Goal: Task Accomplishment & Management: Complete application form

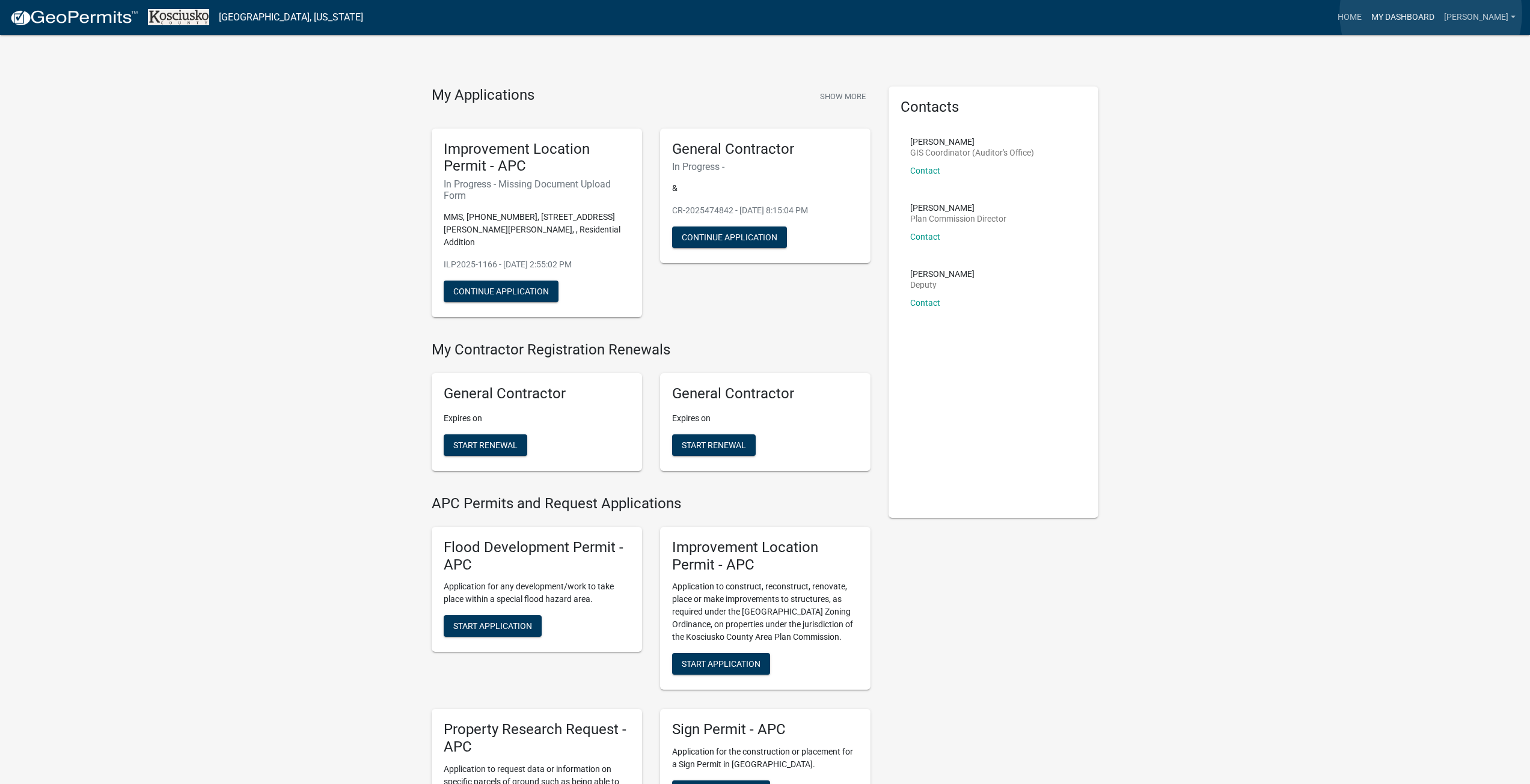
click at [1430, 13] on link "My Dashboard" at bounding box center [1402, 17] width 73 height 23
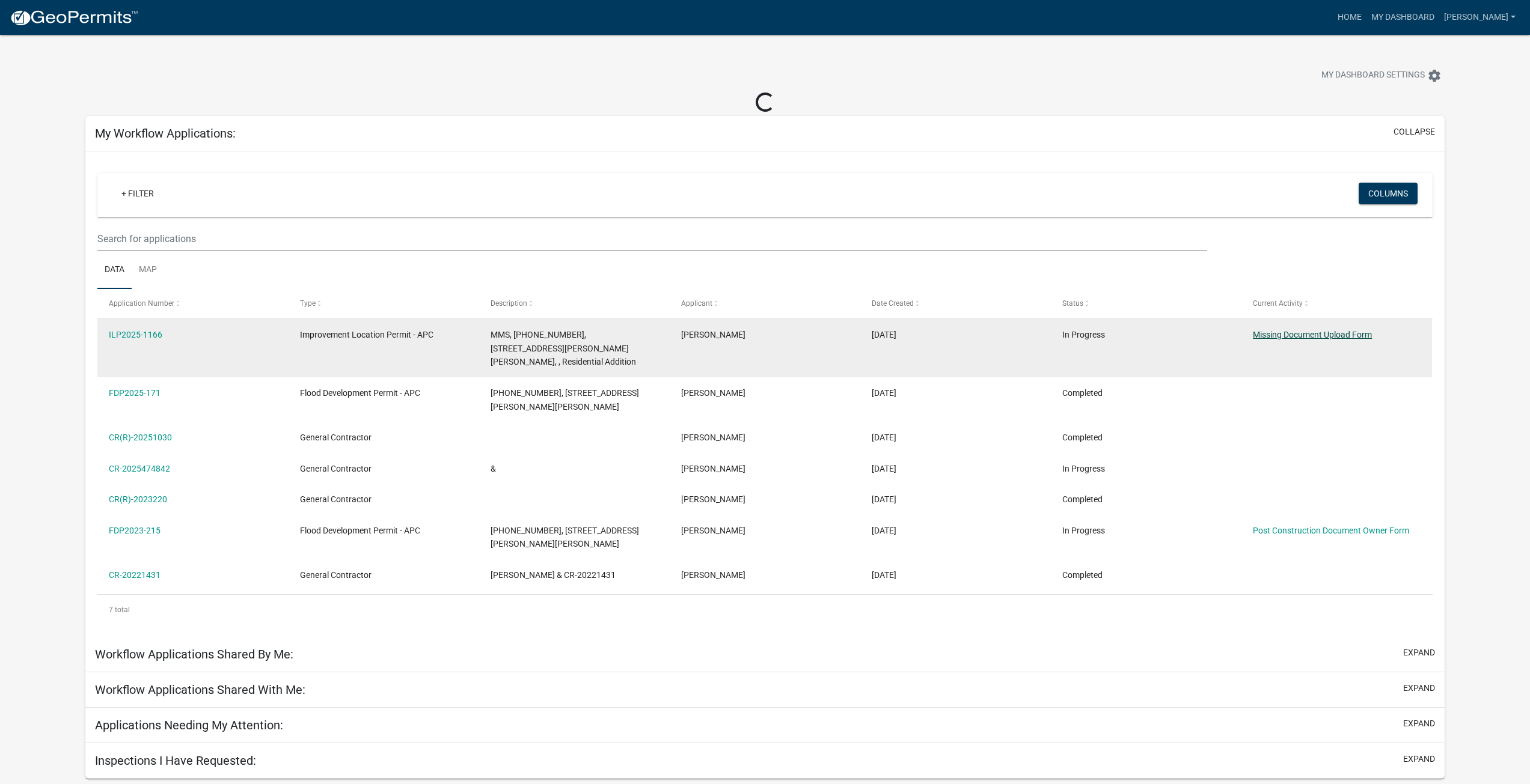
click at [1274, 335] on link "Missing Document Upload Form" at bounding box center [1312, 335] width 119 height 10
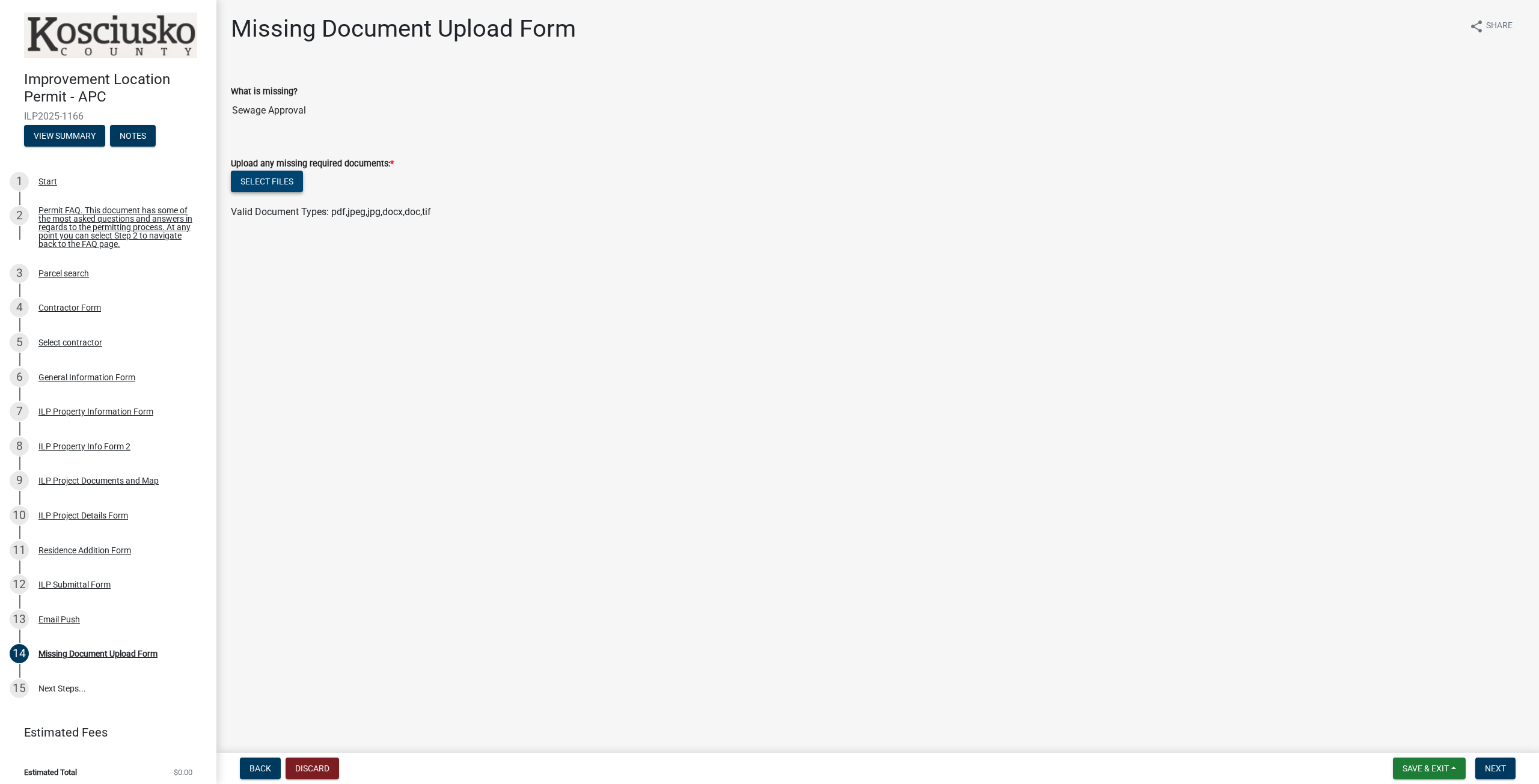
click at [272, 182] on button "Select files" at bounding box center [267, 181] width 72 height 21
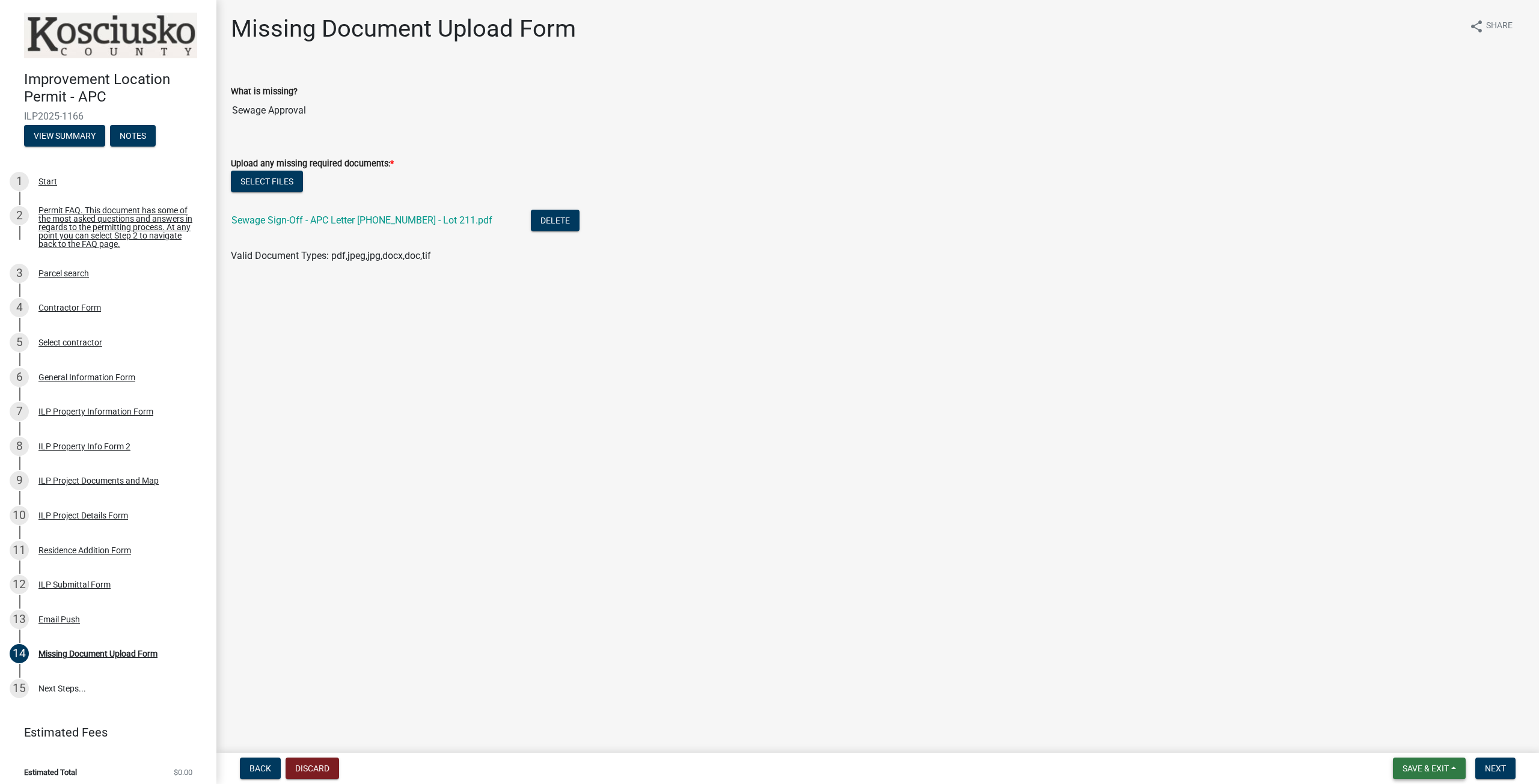
click at [1424, 772] on span "Save & Exit" at bounding box center [1425, 769] width 46 height 10
click at [1495, 738] on main "Missing Document Upload Form share Share What is missing? Sewage Approval Uploa…" at bounding box center [878, 374] width 1323 height 748
click at [1487, 772] on span "Next" at bounding box center [1495, 769] width 21 height 10
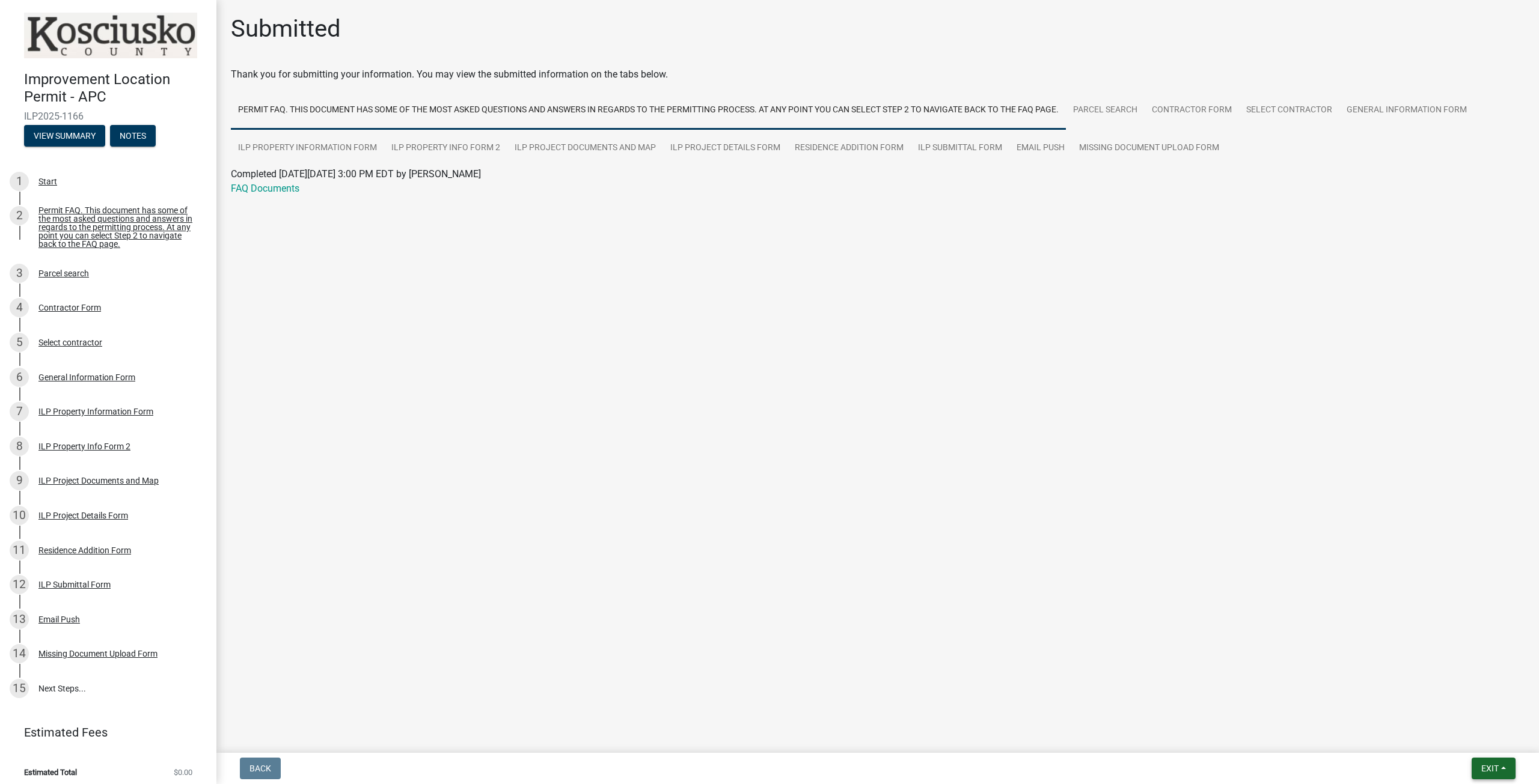
click at [1491, 767] on span "Exit" at bounding box center [1489, 769] width 17 height 10
click at [1456, 708] on button "Save" at bounding box center [1467, 709] width 96 height 29
